Goal: Information Seeking & Learning: Learn about a topic

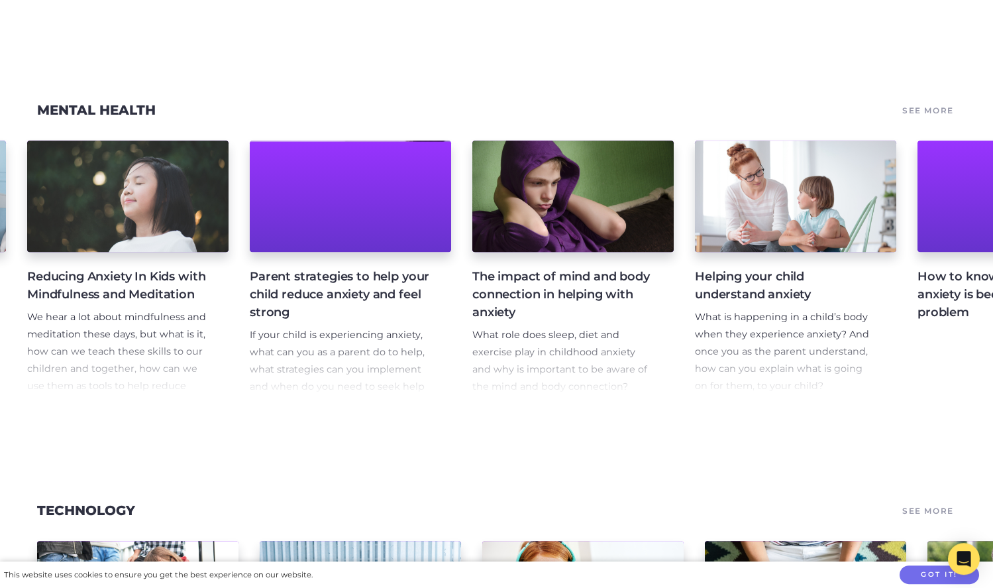
scroll to position [0, 5130]
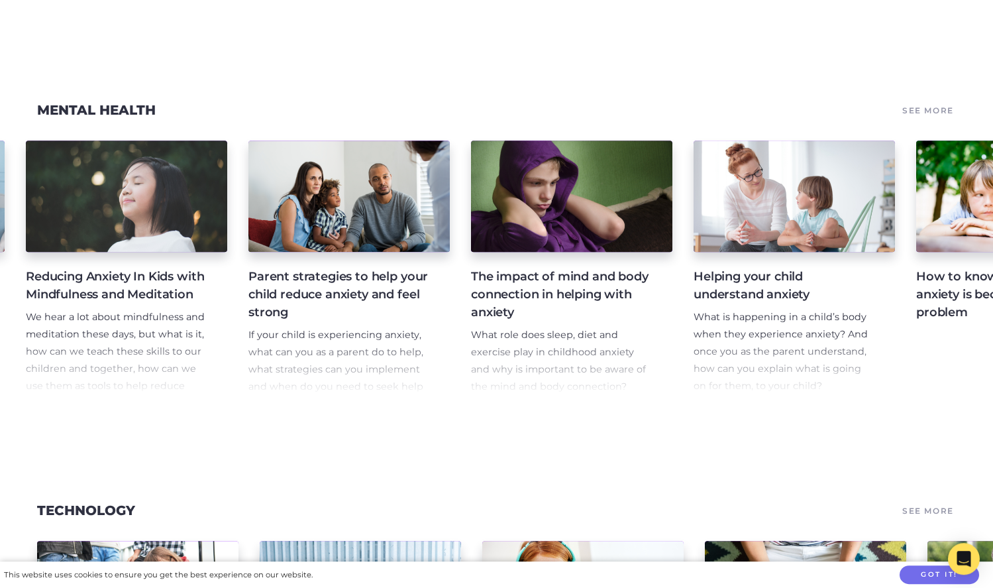
click at [342, 282] on h4 "Parent strategies to help your child reduce anxiety and feel strong" at bounding box center [338, 295] width 180 height 54
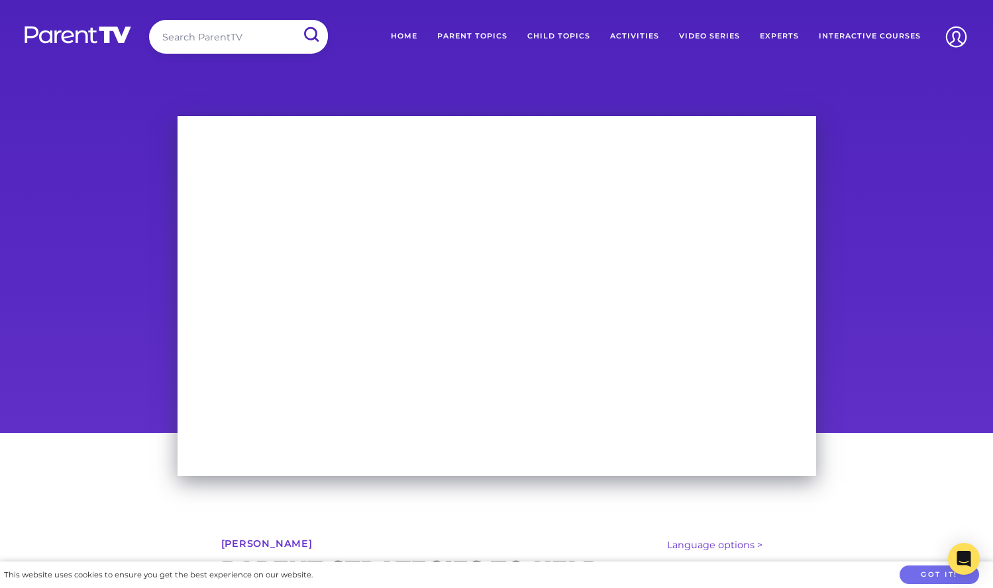
click at [860, 41] on link "Interactive Courses" at bounding box center [870, 36] width 122 height 33
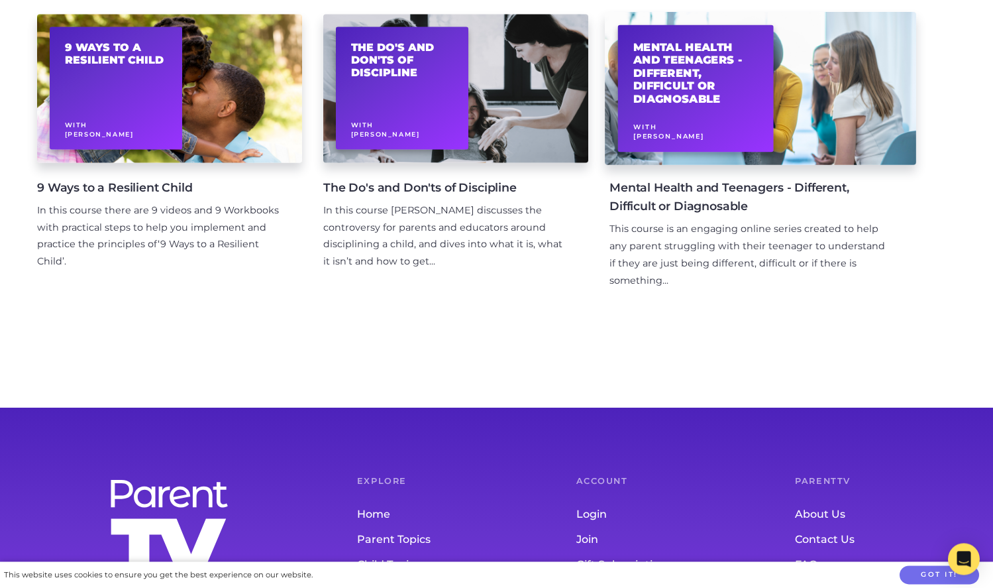
scroll to position [876, 0]
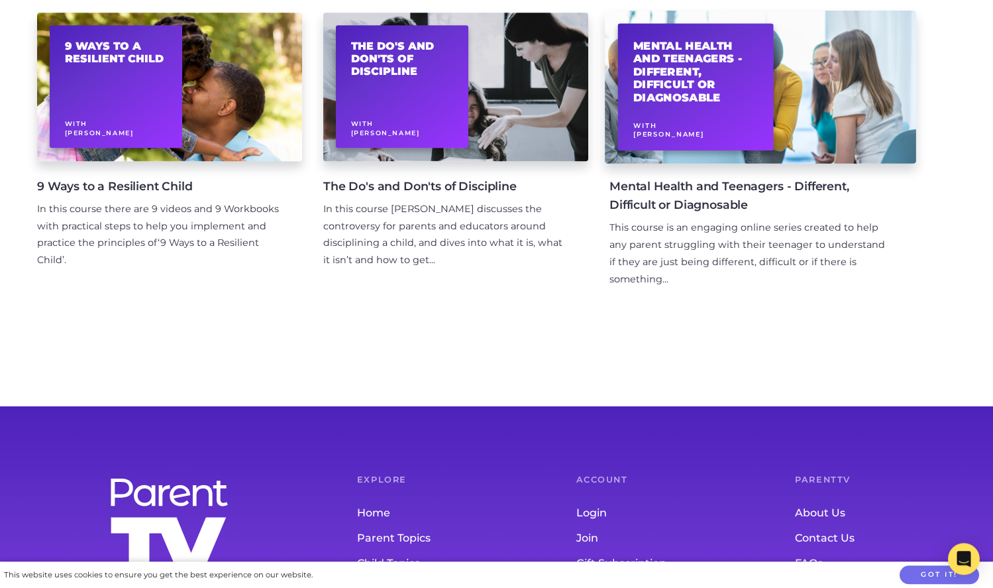
click at [728, 114] on div "Mental Health and Teenagers - Different, Difficult or Diagnosable With Jason Gi…" at bounding box center [696, 86] width 156 height 127
